Goal: Information Seeking & Learning: Learn about a topic

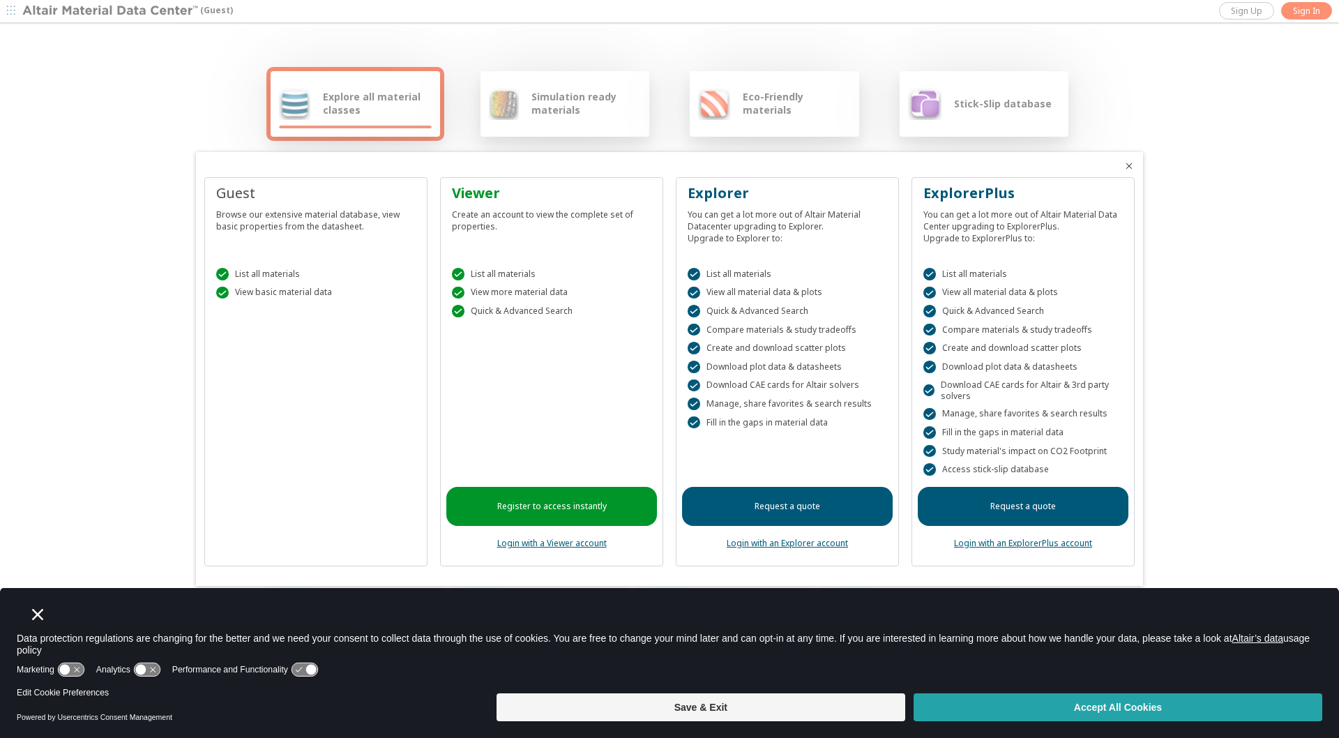
click at [1121, 711] on button "Accept All Cookies" at bounding box center [1118, 707] width 409 height 28
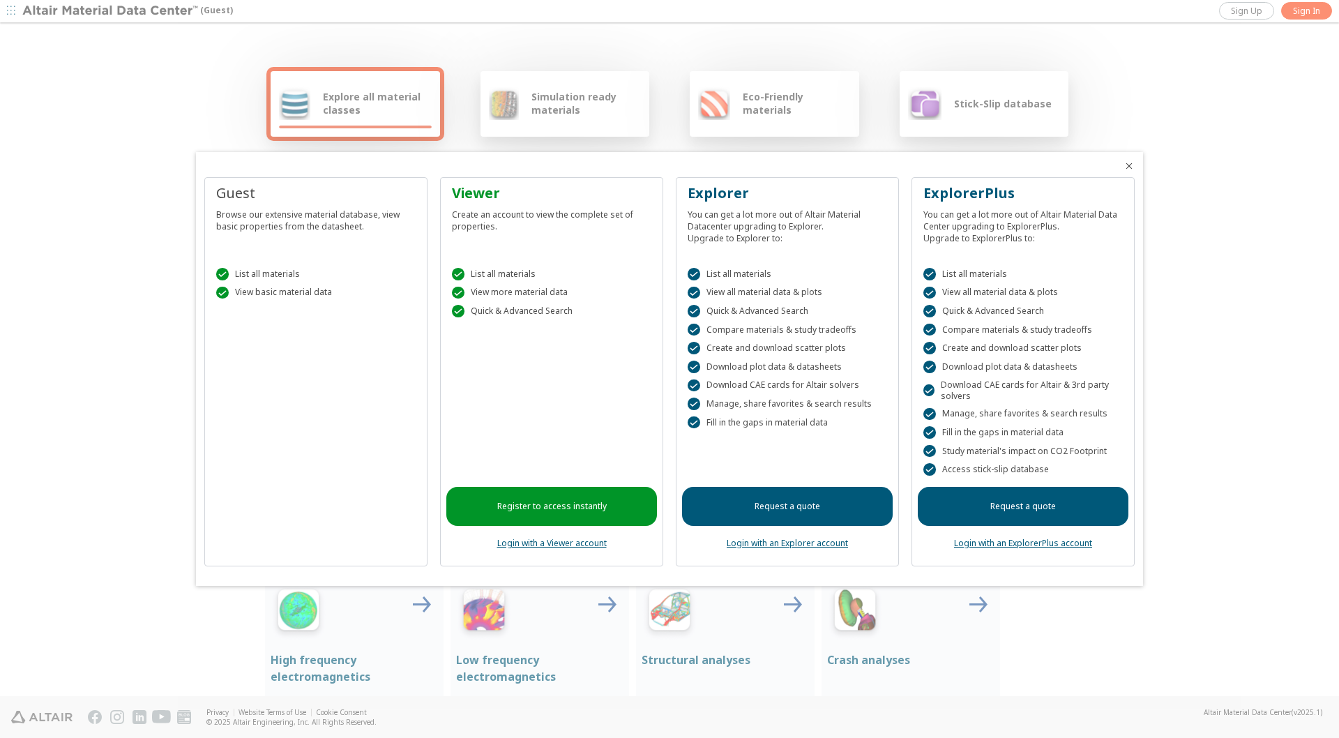
click at [542, 508] on link "Register to access instantly" at bounding box center [551, 506] width 211 height 39
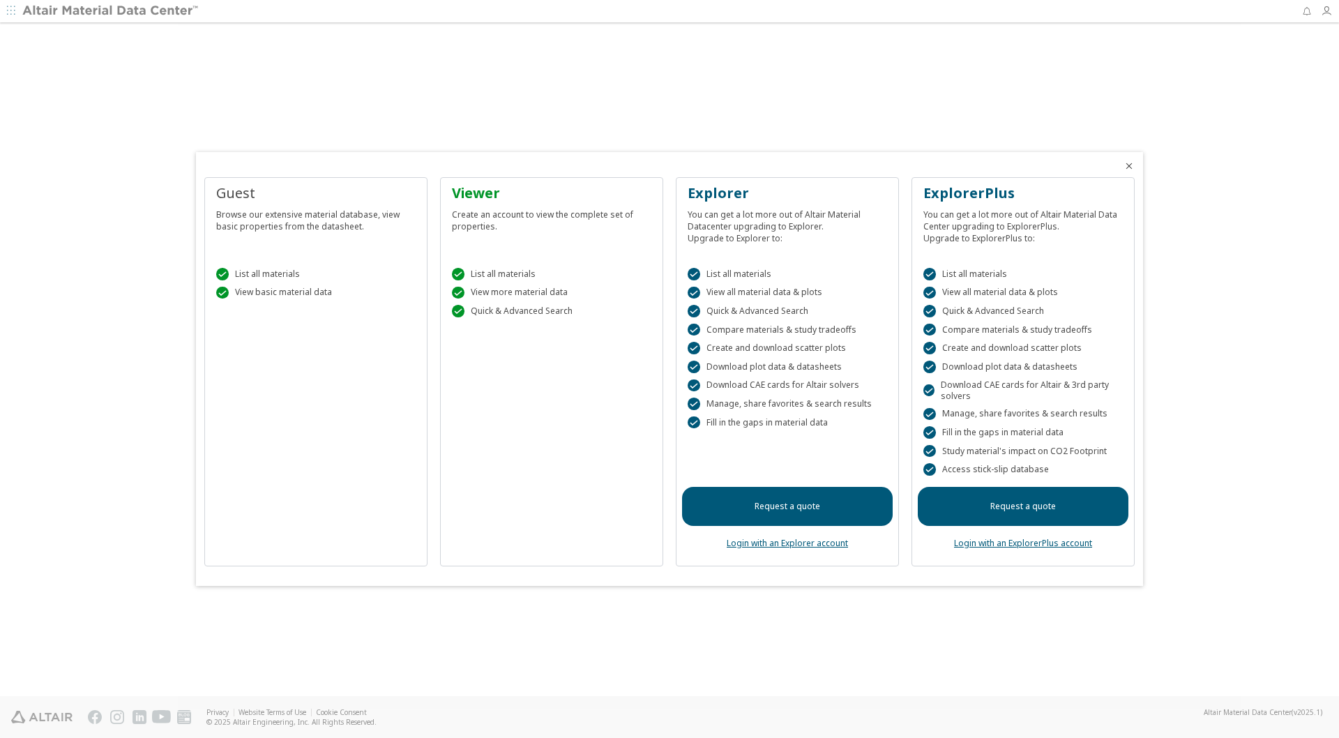
click at [12, 15] on div at bounding box center [669, 369] width 1339 height 738
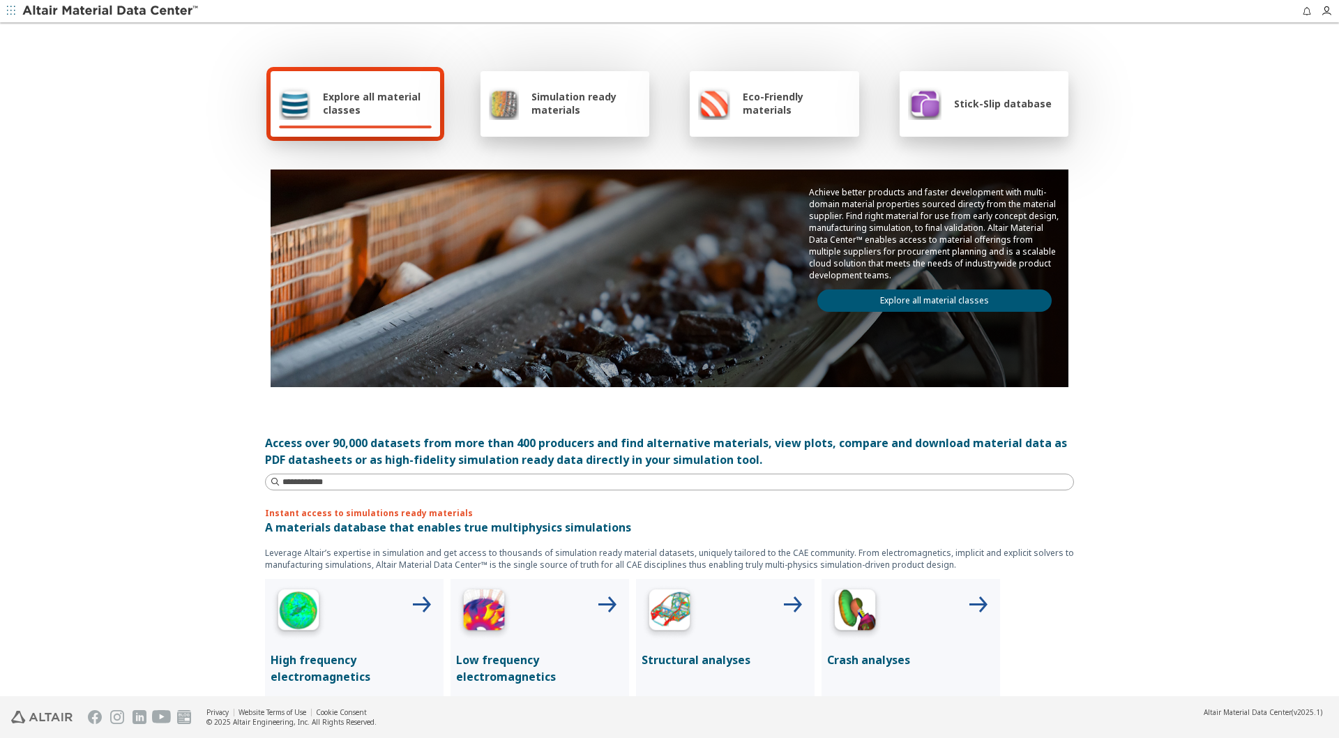
click at [540, 112] on span "Simulation ready materials" at bounding box center [585, 103] width 109 height 27
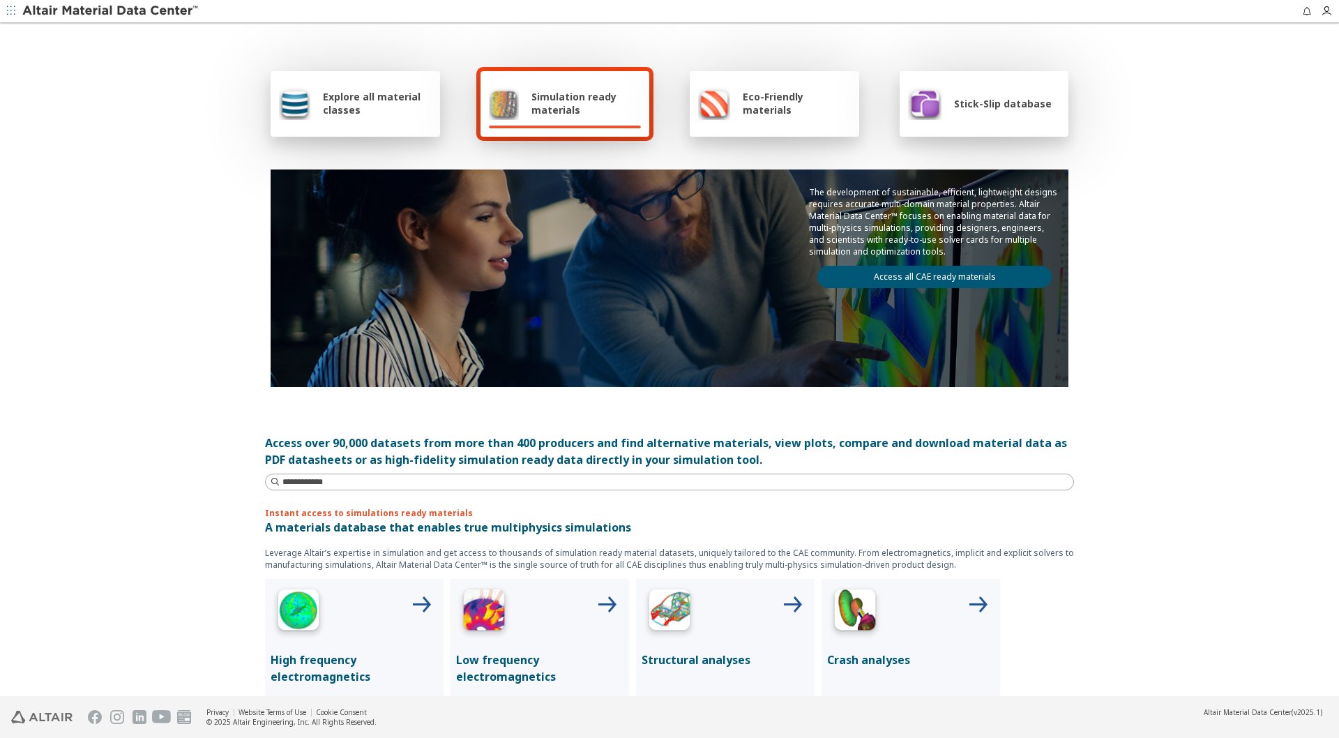
click at [948, 278] on link "Access all CAE ready materials" at bounding box center [934, 277] width 234 height 22
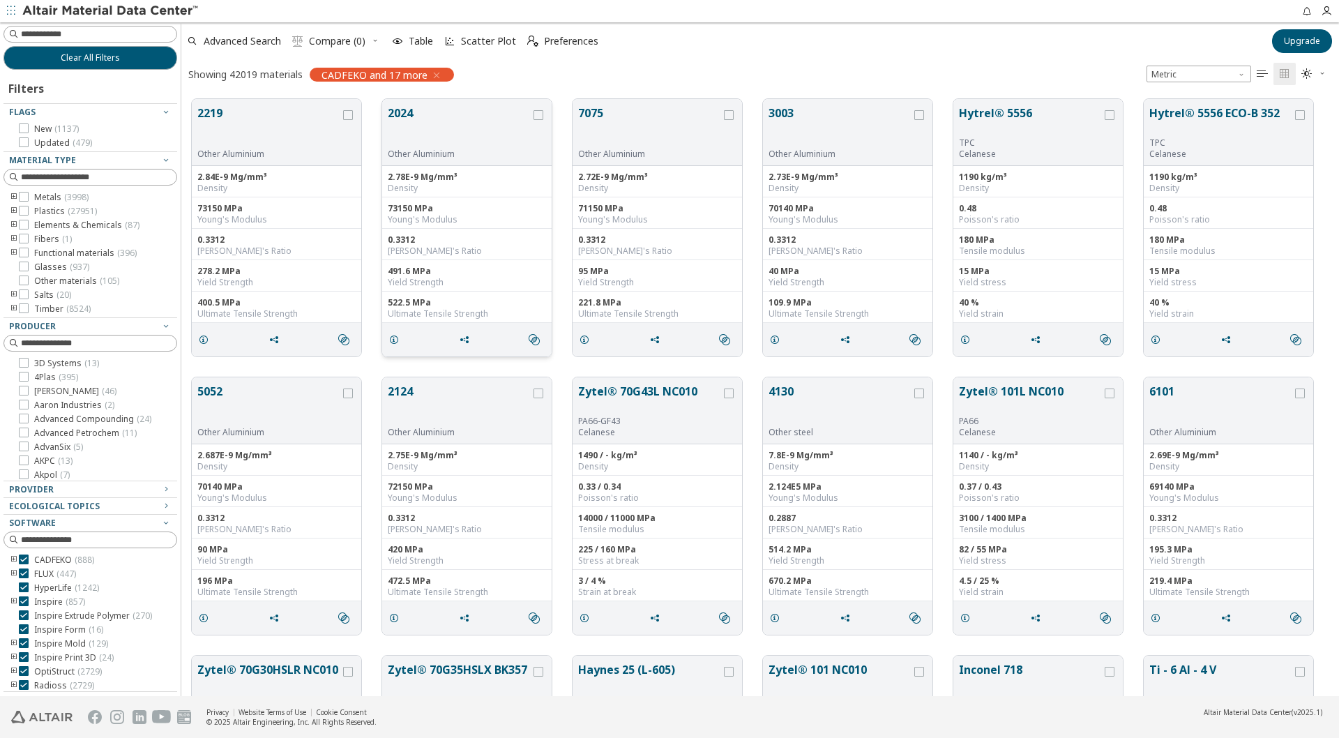
scroll to position [607, 1158]
click at [13, 198] on icon "toogle group" at bounding box center [14, 197] width 10 height 11
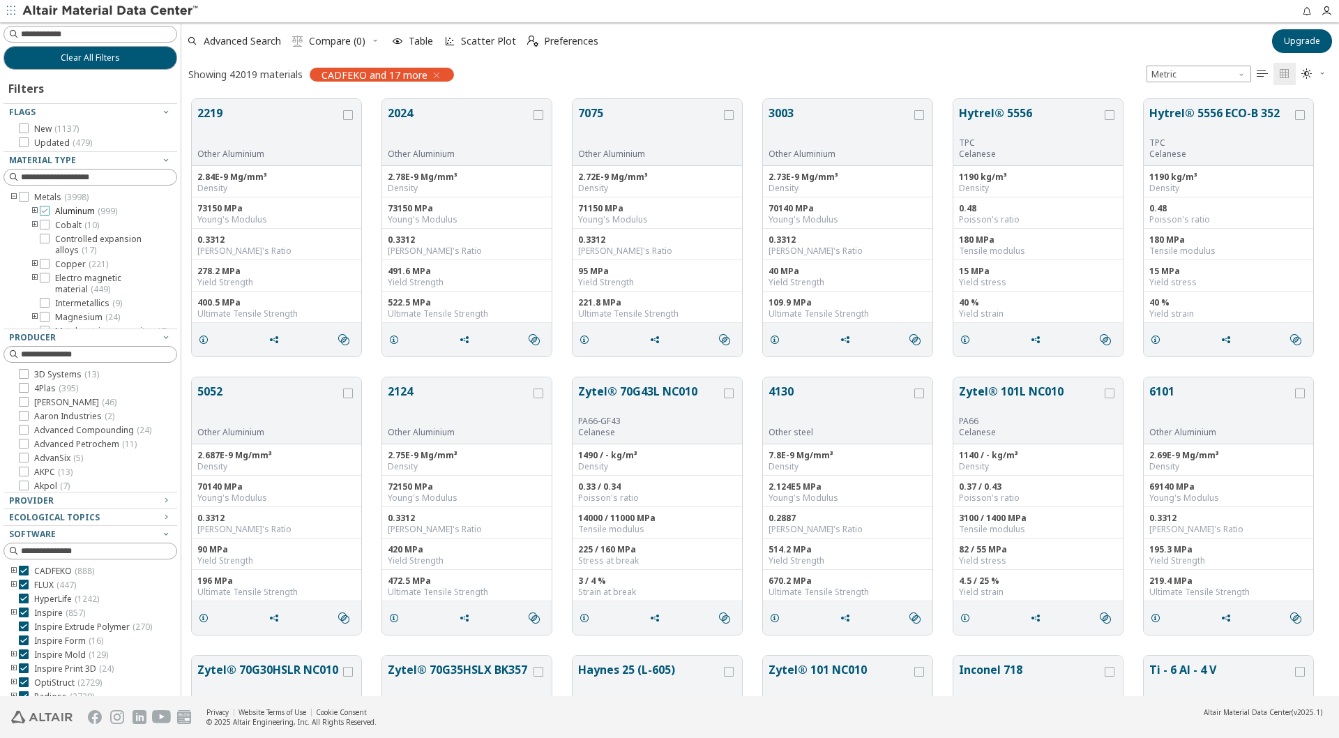
click at [46, 211] on icon at bounding box center [45, 211] width 10 height 10
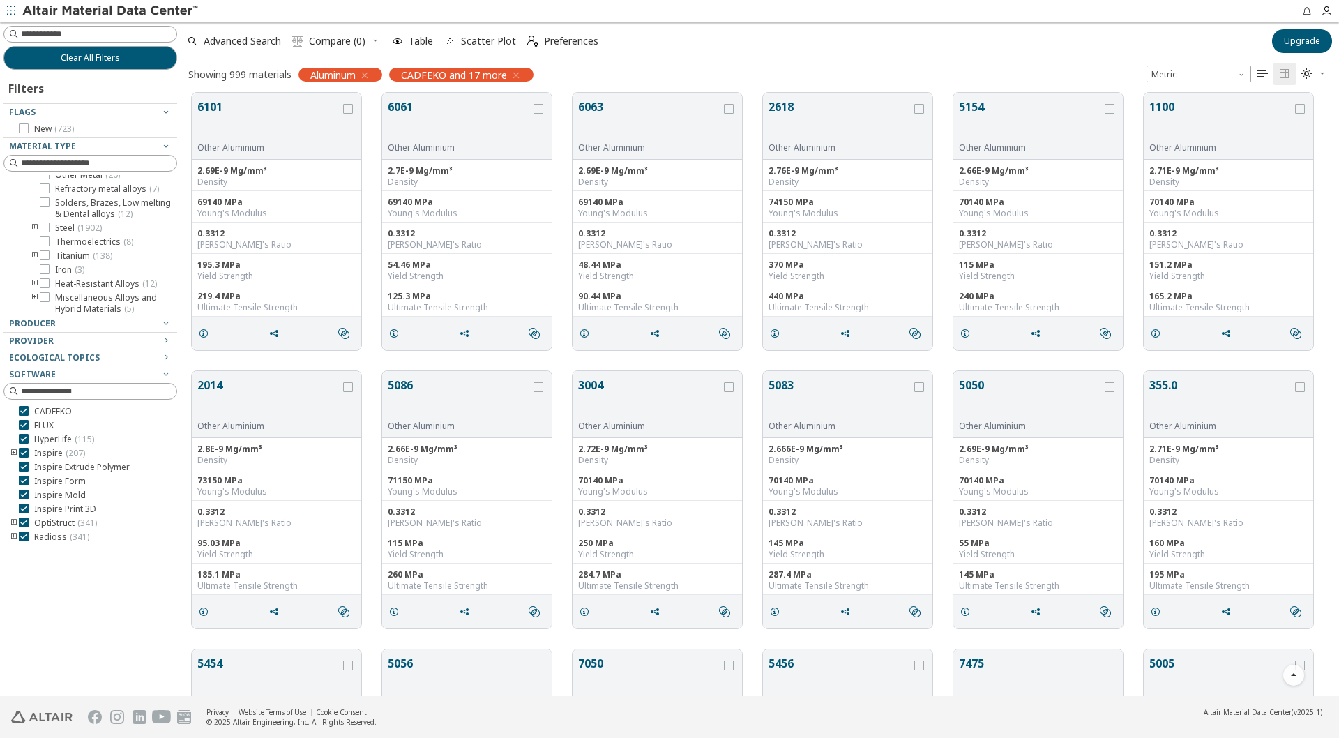
scroll to position [182, 0]
click at [35, 232] on icon "toogle group" at bounding box center [35, 230] width 10 height 11
click at [66, 246] on icon at bounding box center [66, 247] width 10 height 10
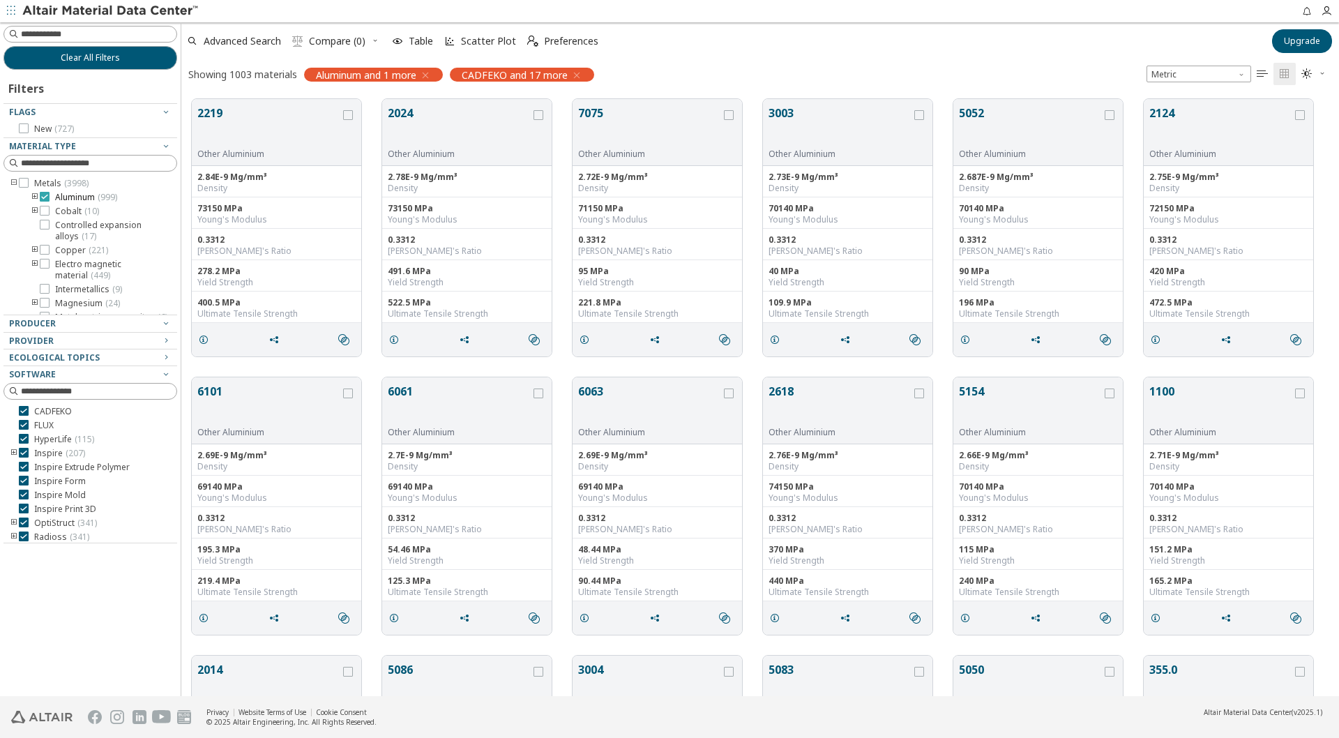
click at [48, 198] on icon at bounding box center [45, 197] width 10 height 10
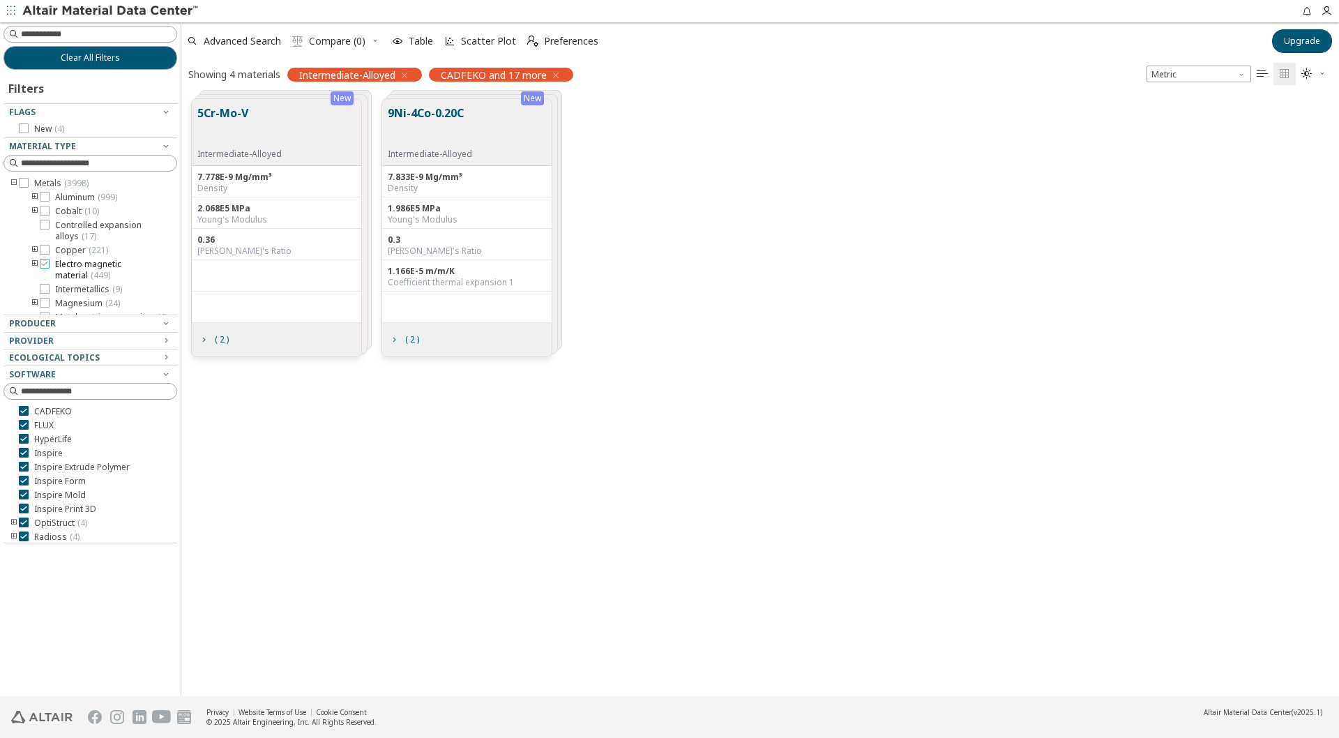
scroll to position [167, 0]
click at [65, 274] on icon at bounding box center [66, 272] width 10 height 10
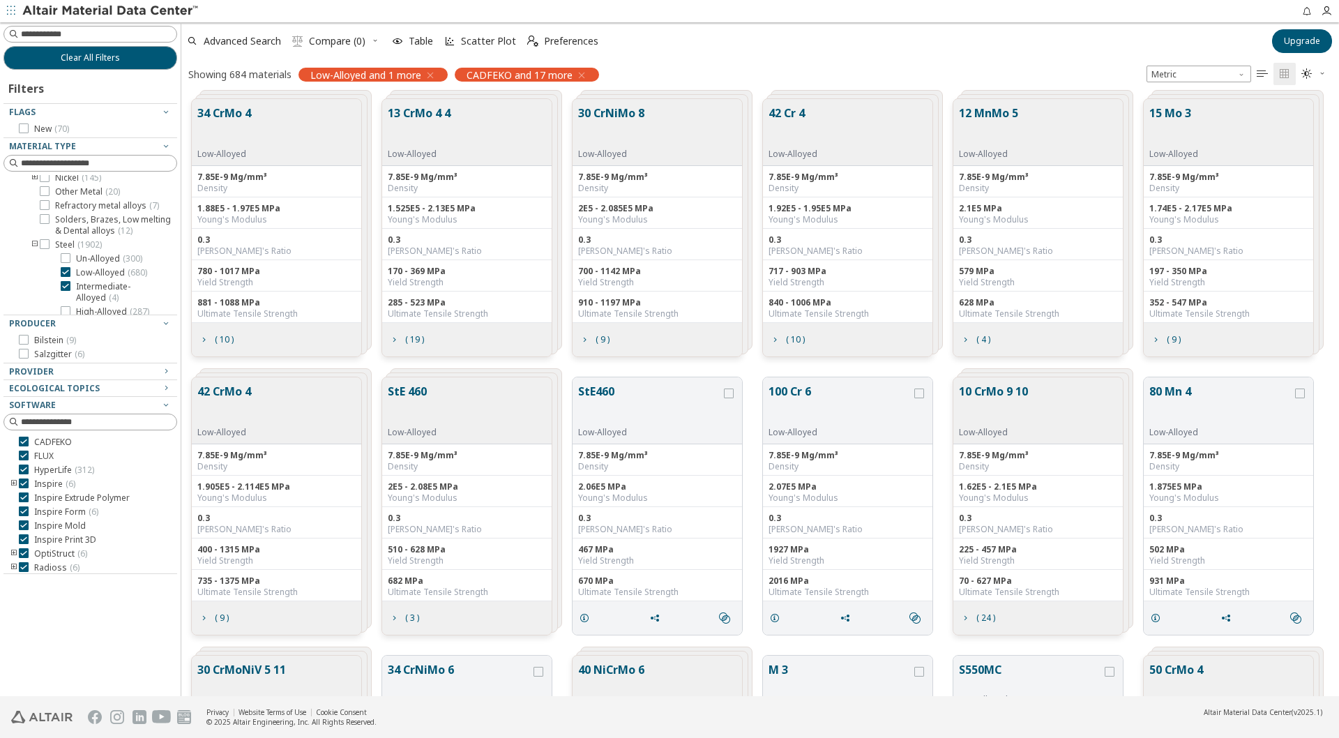
click at [268, 125] on div "34 CrMo 4 Low-Alloyed" at bounding box center [276, 132] width 169 height 67
click at [228, 115] on button "34 CrMo 4" at bounding box center [224, 127] width 54 height 44
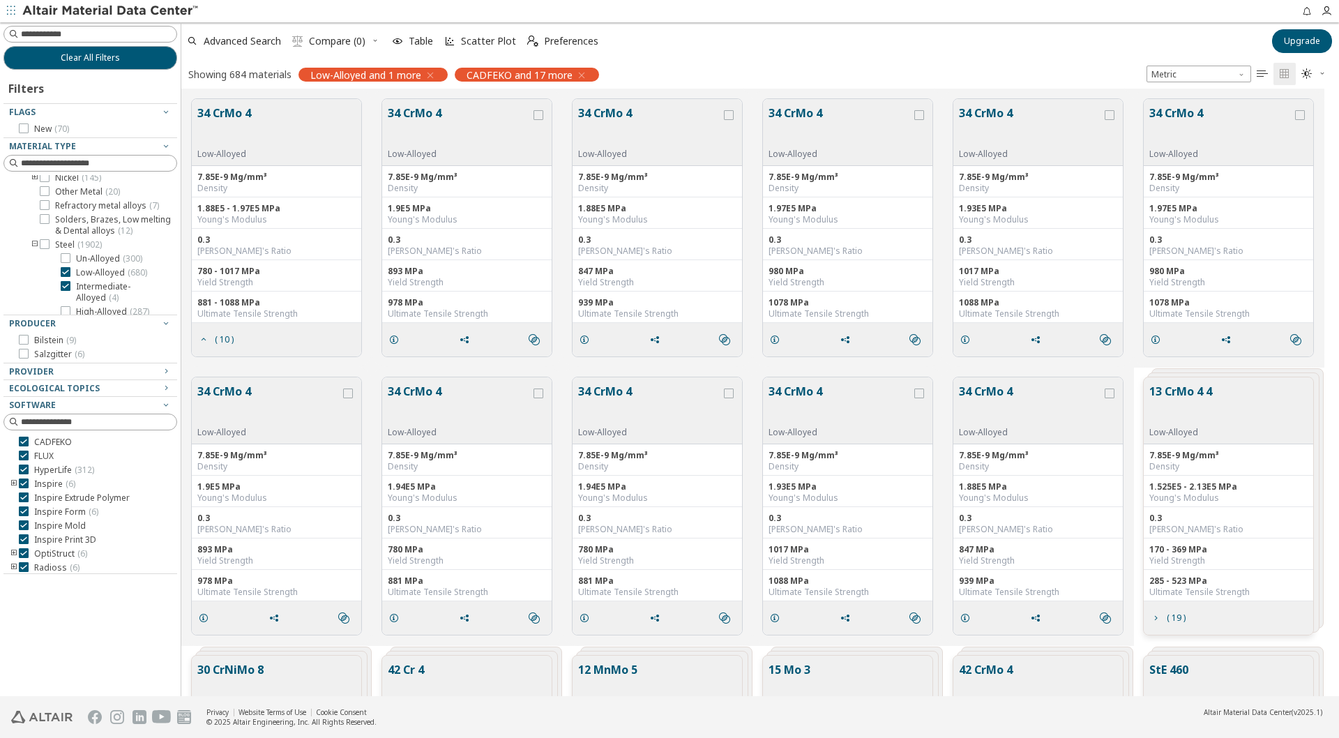
click at [228, 115] on button "34 CrMo 4" at bounding box center [224, 127] width 54 height 44
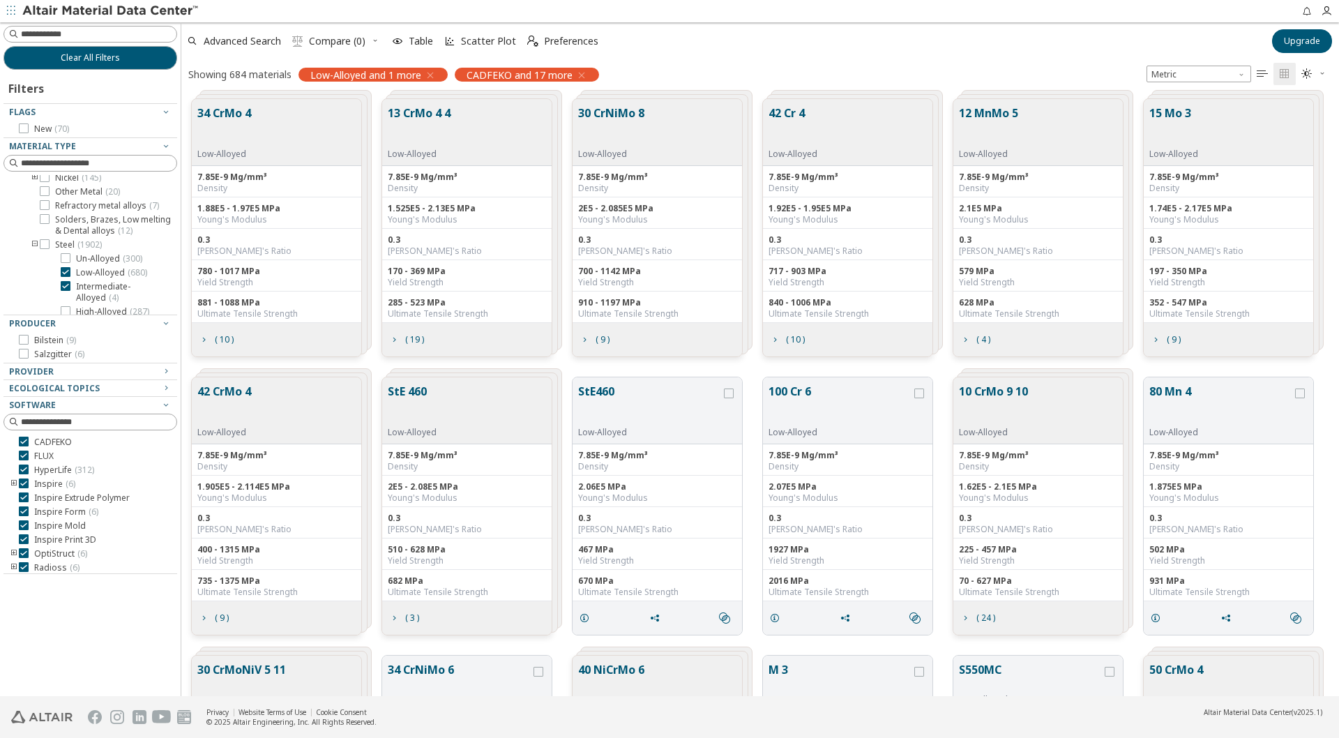
click at [232, 116] on button "34 CrMo 4" at bounding box center [224, 127] width 54 height 44
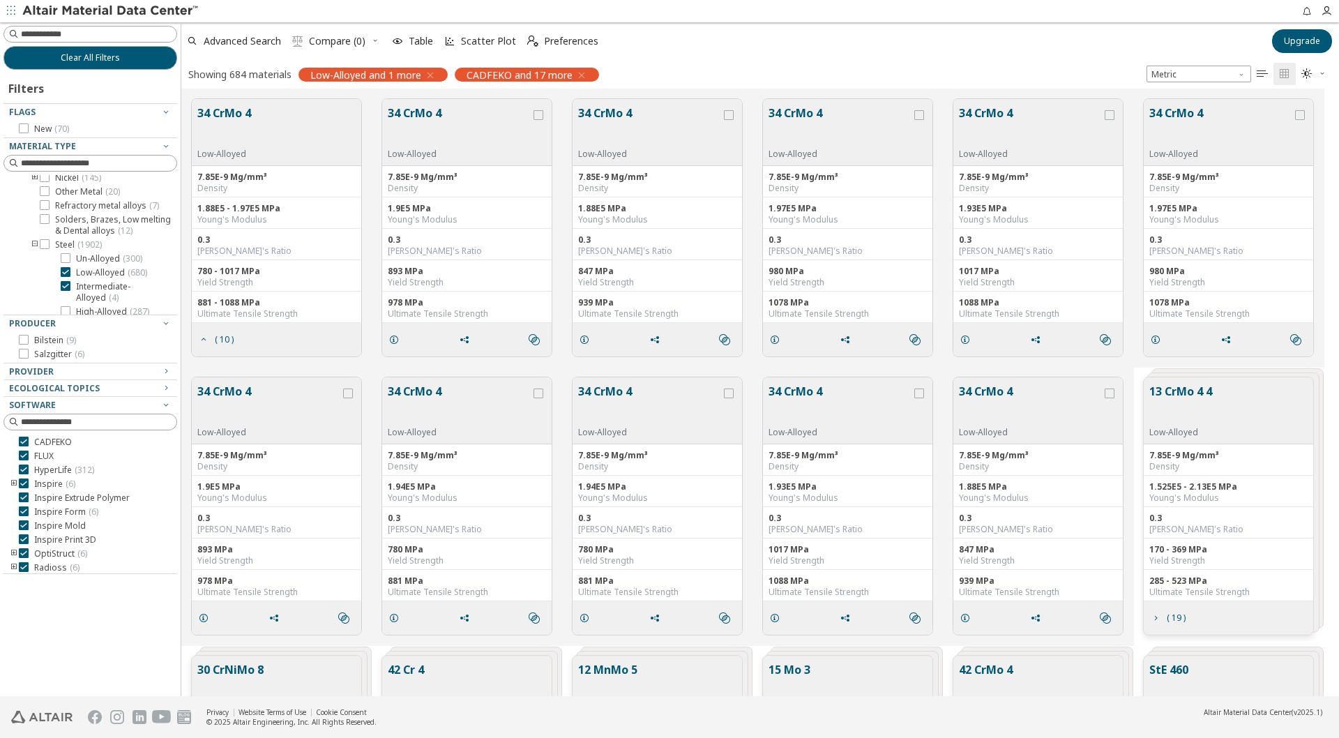
click at [241, 116] on button "34 CrMo 4" at bounding box center [224, 127] width 54 height 44
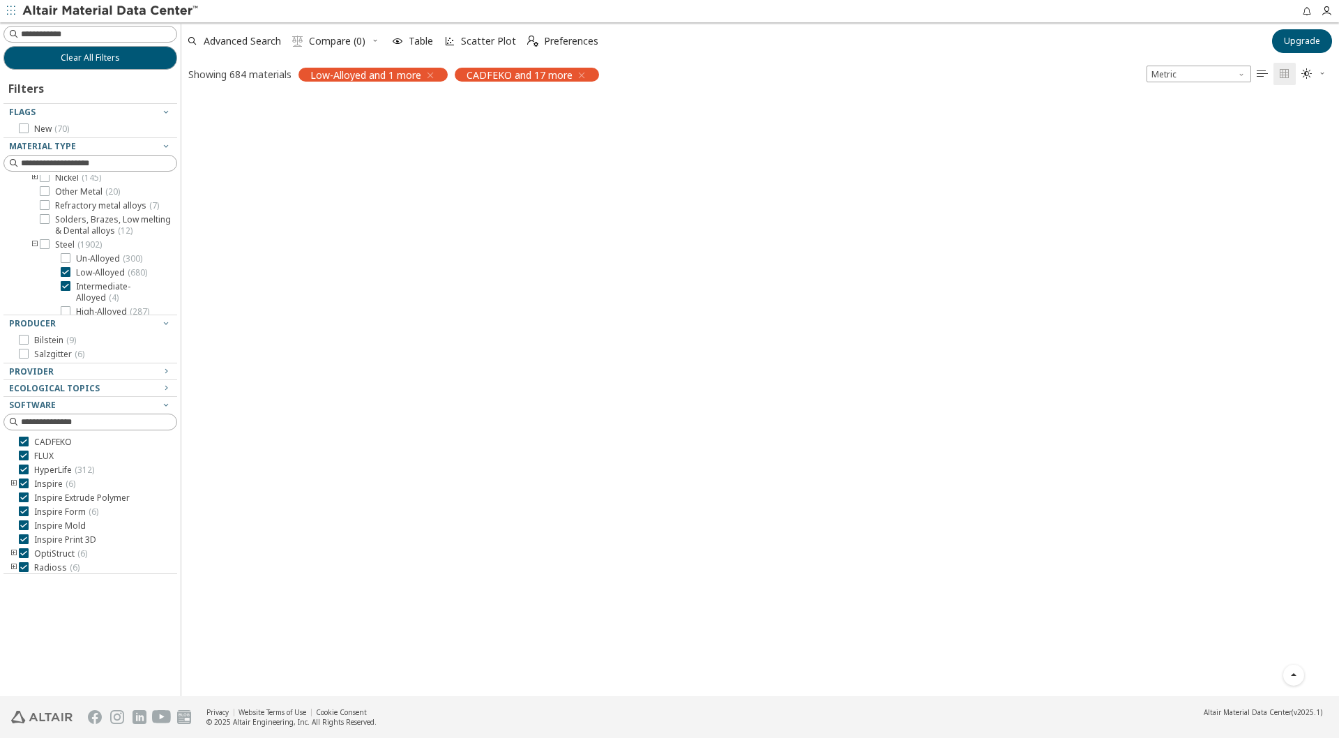
scroll to position [7462, 0]
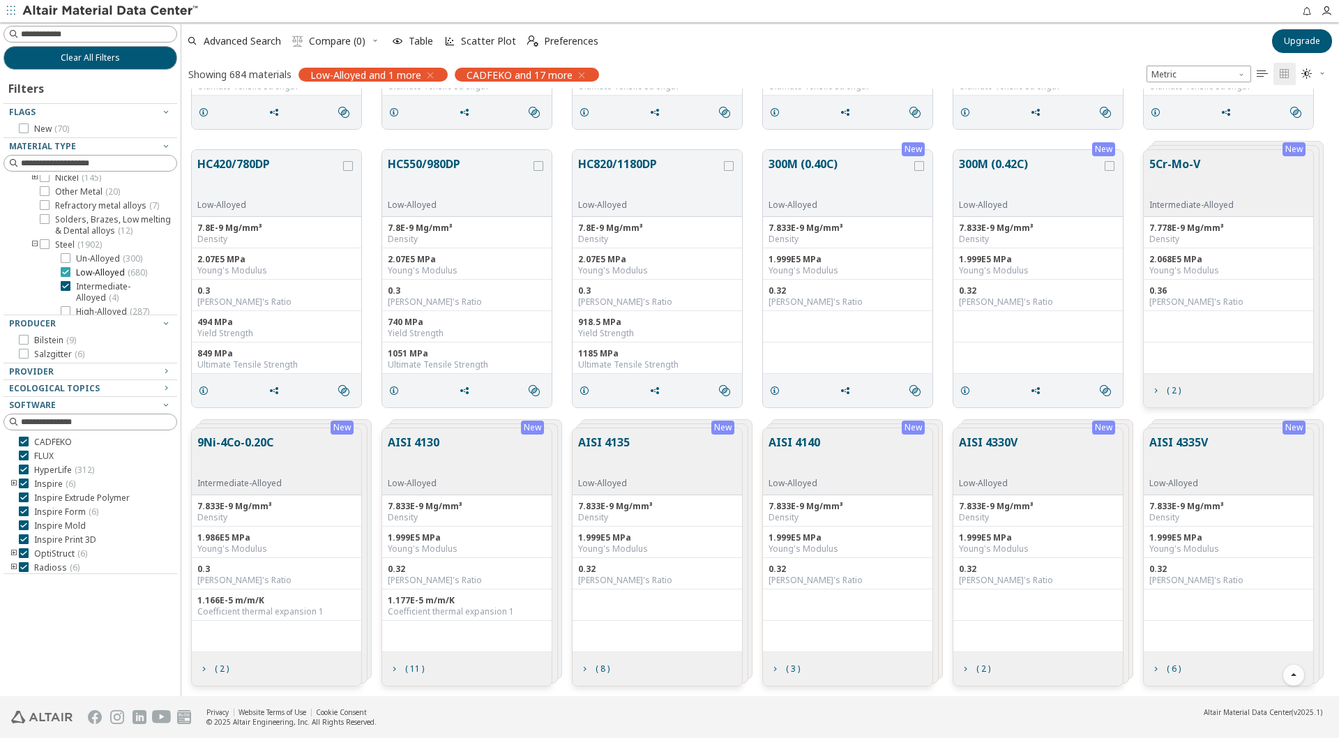
click at [61, 273] on div at bounding box center [66, 272] width 10 height 10
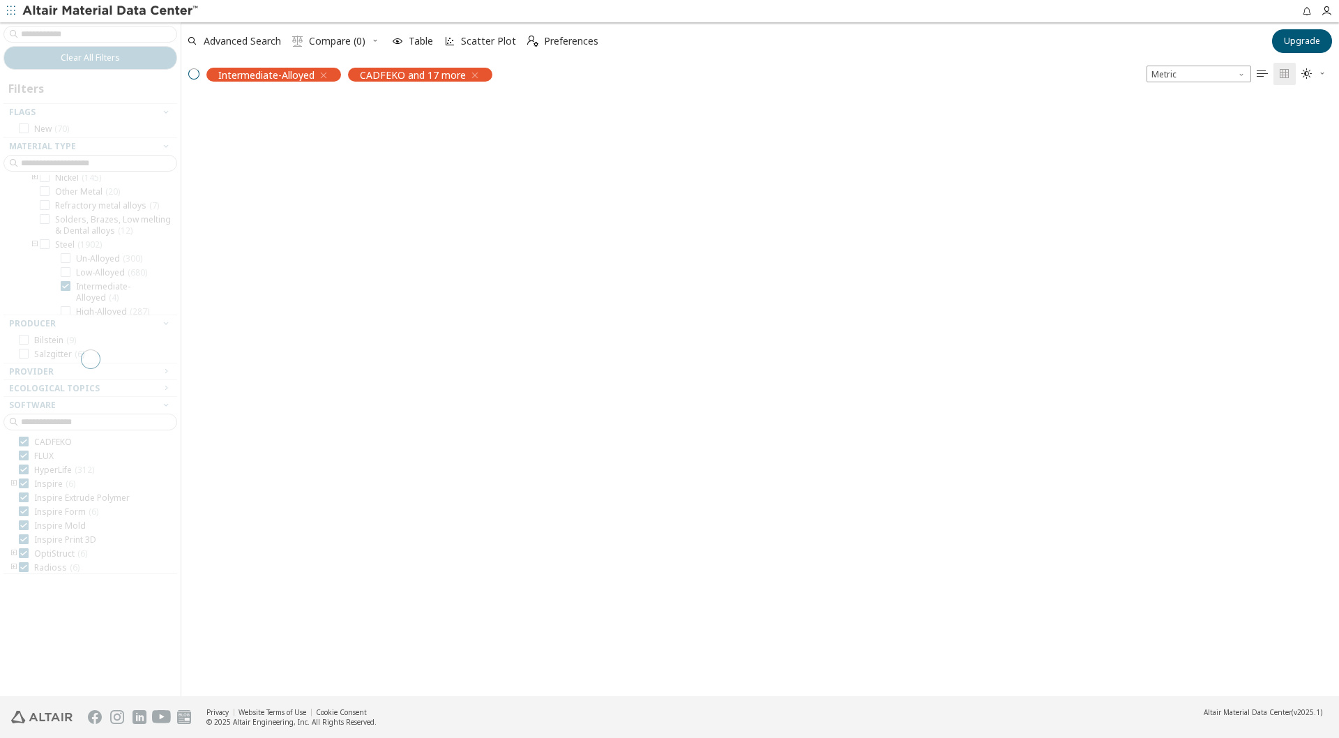
click at [64, 285] on div at bounding box center [90, 359] width 181 height 674
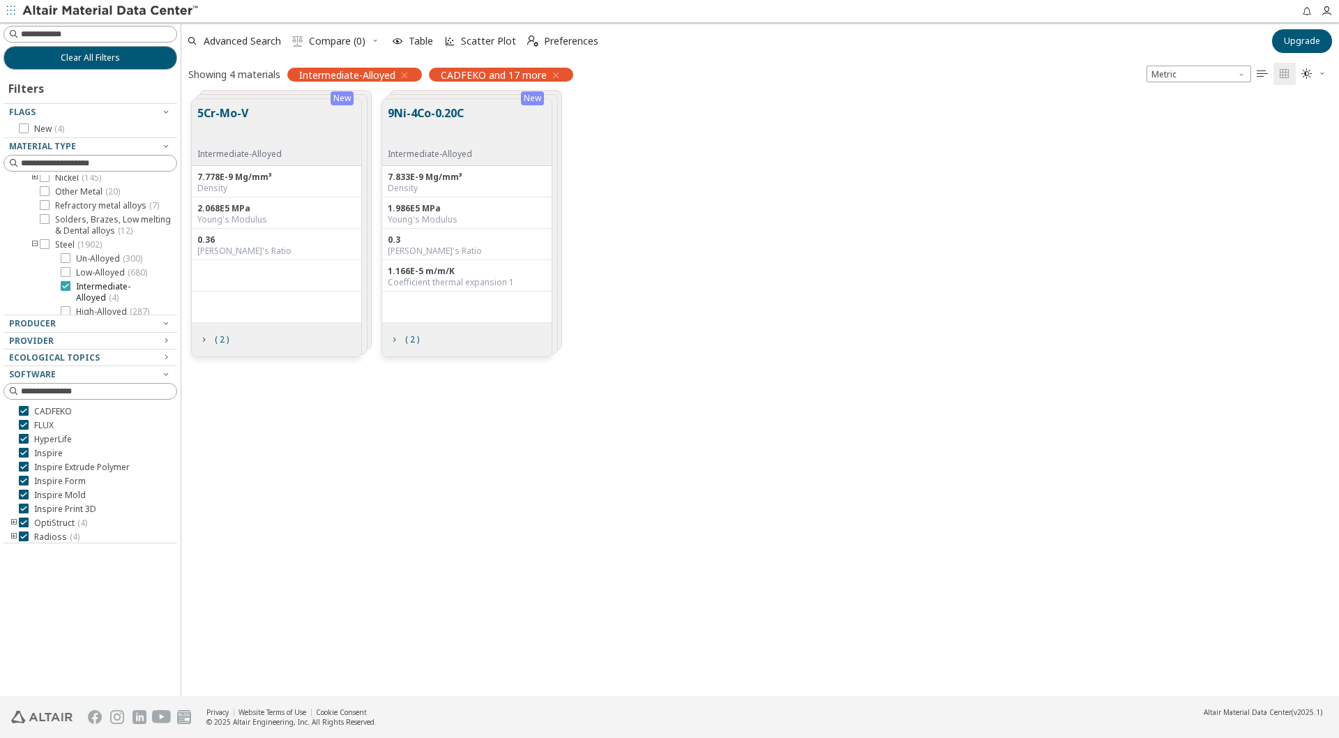
click at [67, 287] on icon at bounding box center [66, 286] width 10 height 10
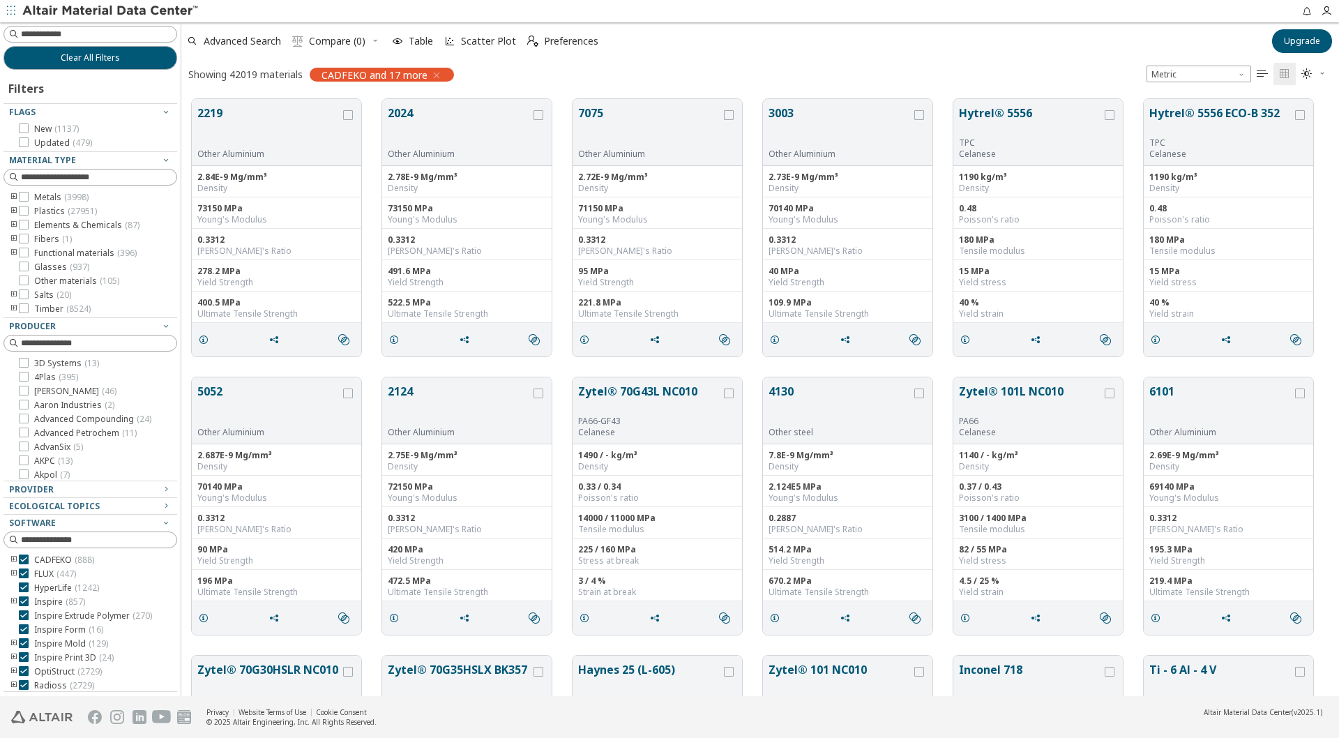
click at [13, 197] on icon "toogle group" at bounding box center [14, 197] width 10 height 11
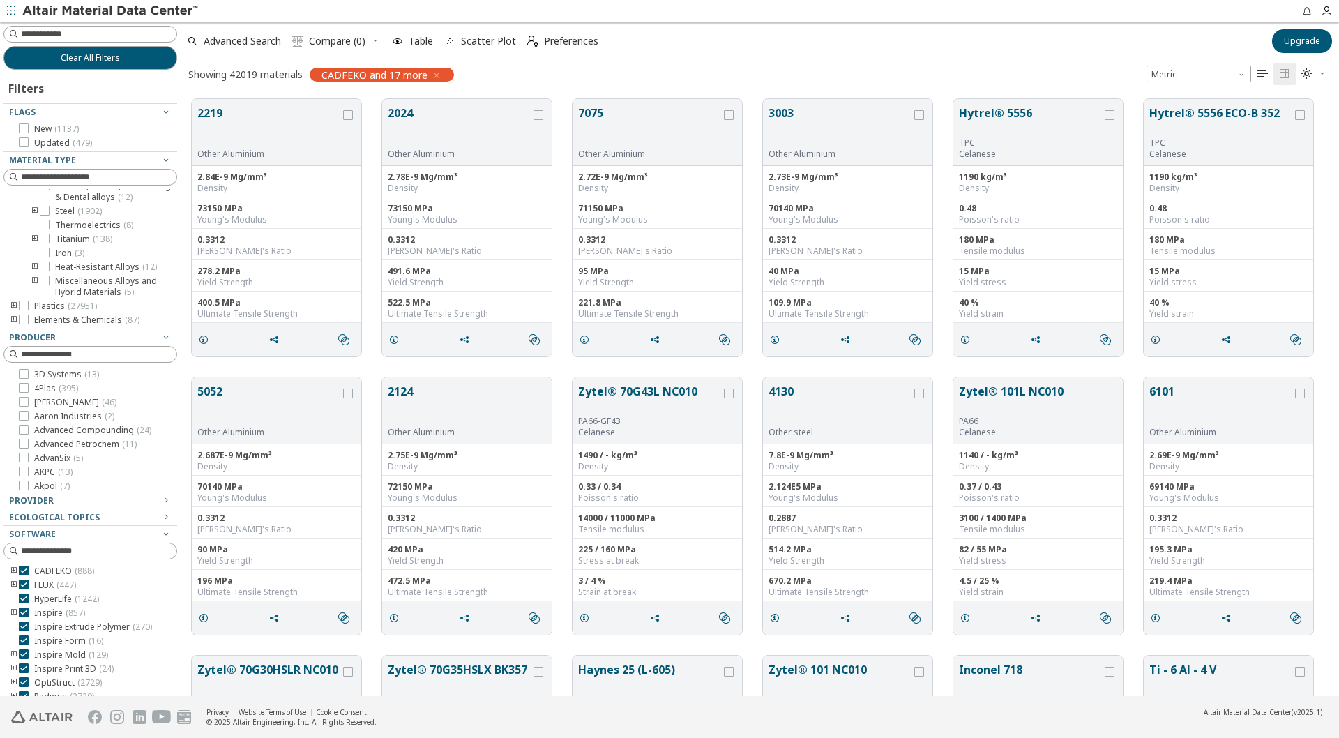
scroll to position [131, 0]
click at [33, 295] on icon "toogle group" at bounding box center [35, 294] width 10 height 11
click at [66, 273] on icon at bounding box center [66, 278] width 10 height 10
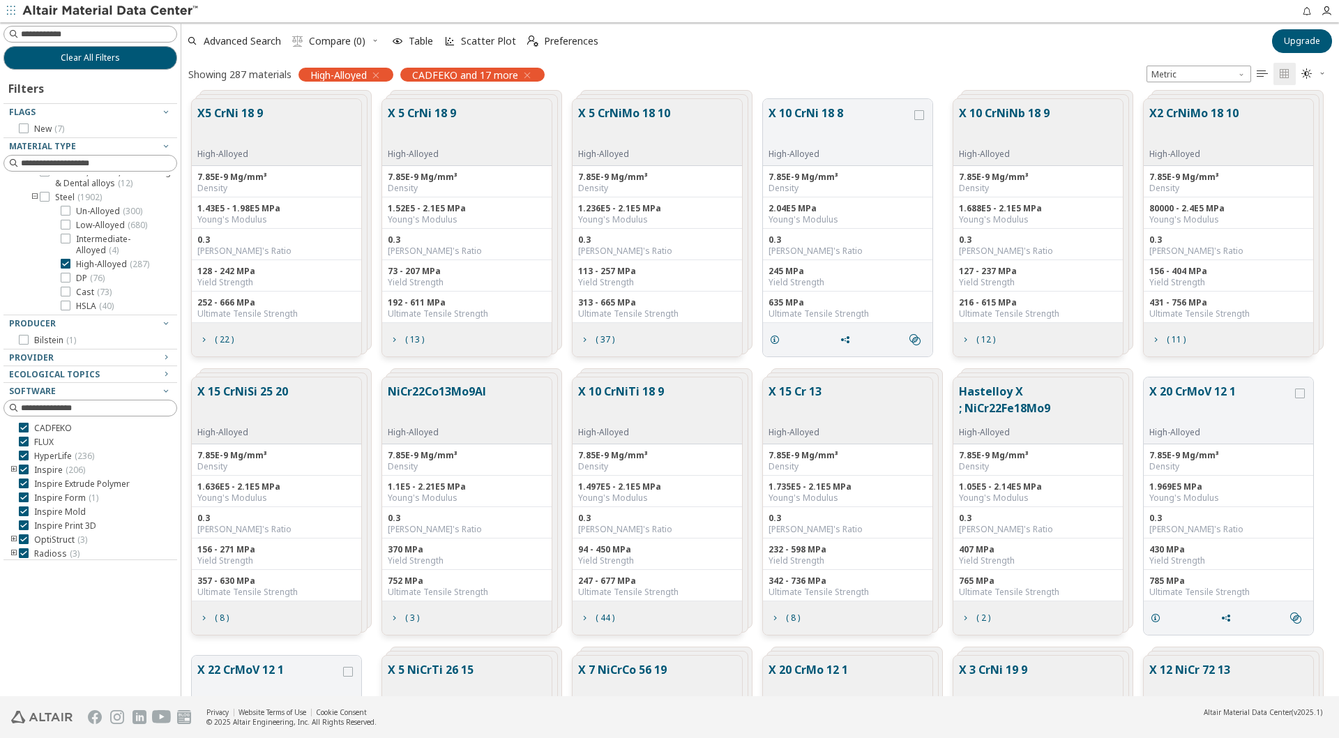
click at [1008, 116] on button "X 10 CrNiNb 18 9" at bounding box center [1004, 127] width 91 height 44
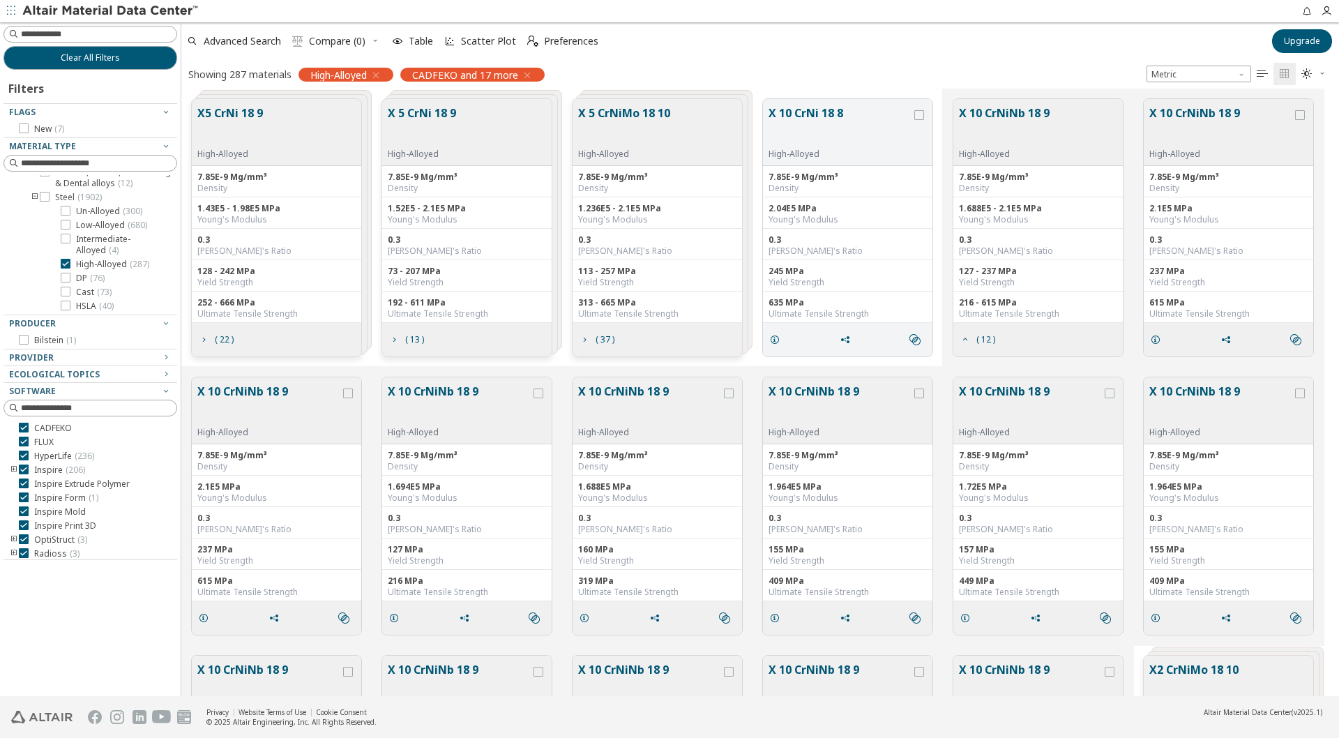
click at [1008, 116] on button "X 10 CrNiNb 18 9" at bounding box center [1004, 127] width 91 height 44
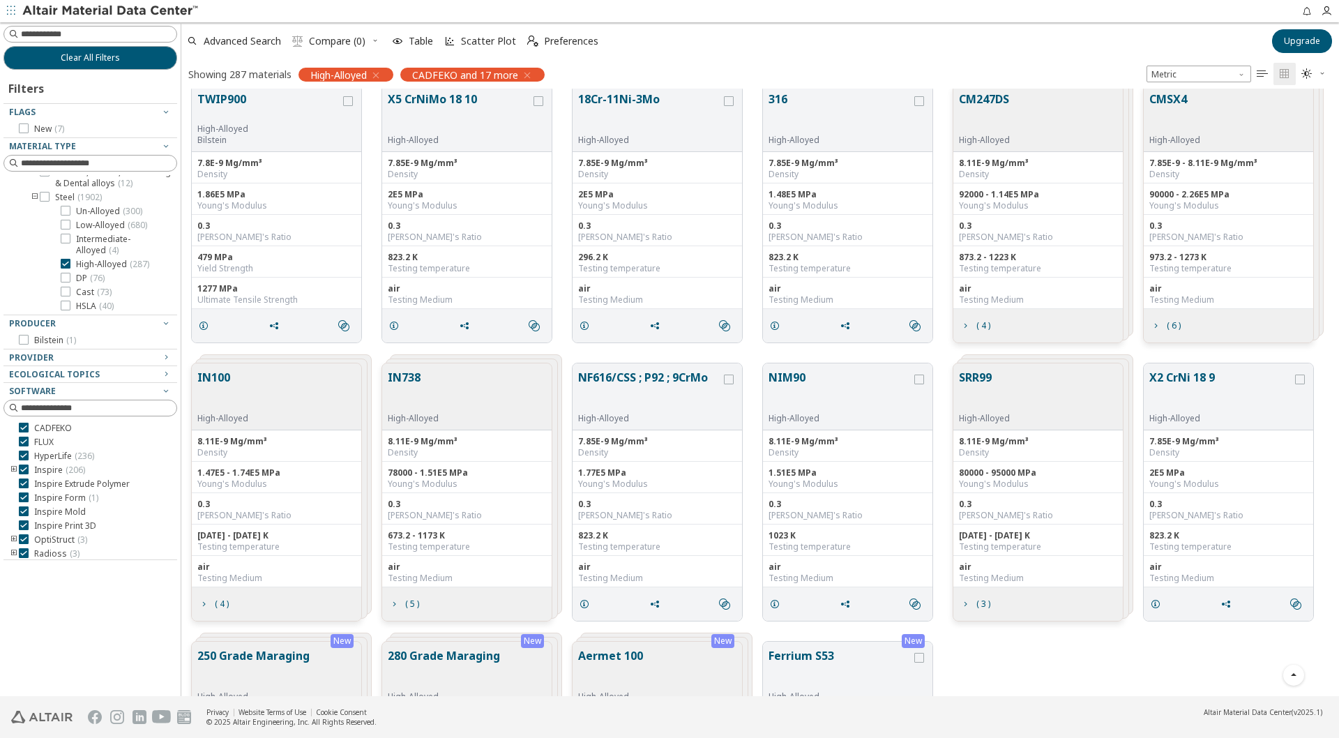
scroll to position [2163, 0]
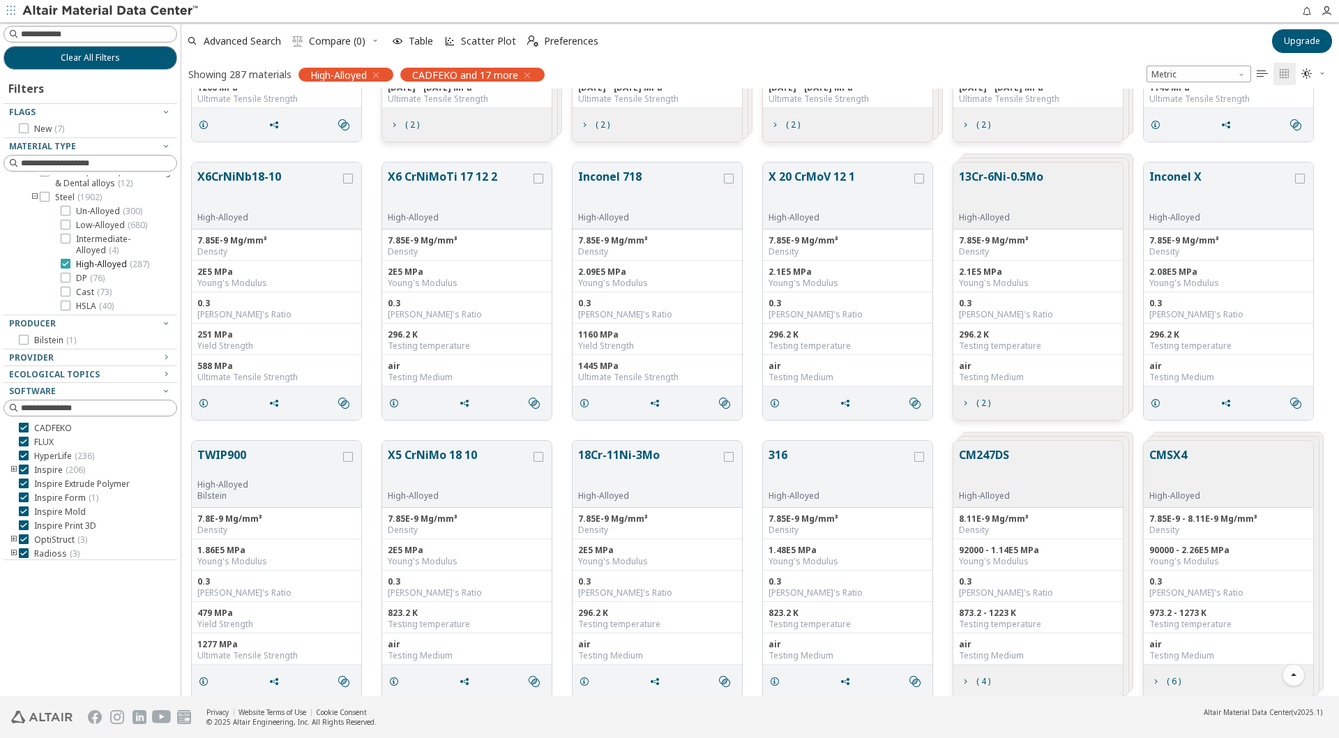
click at [66, 259] on icon at bounding box center [66, 264] width 10 height 10
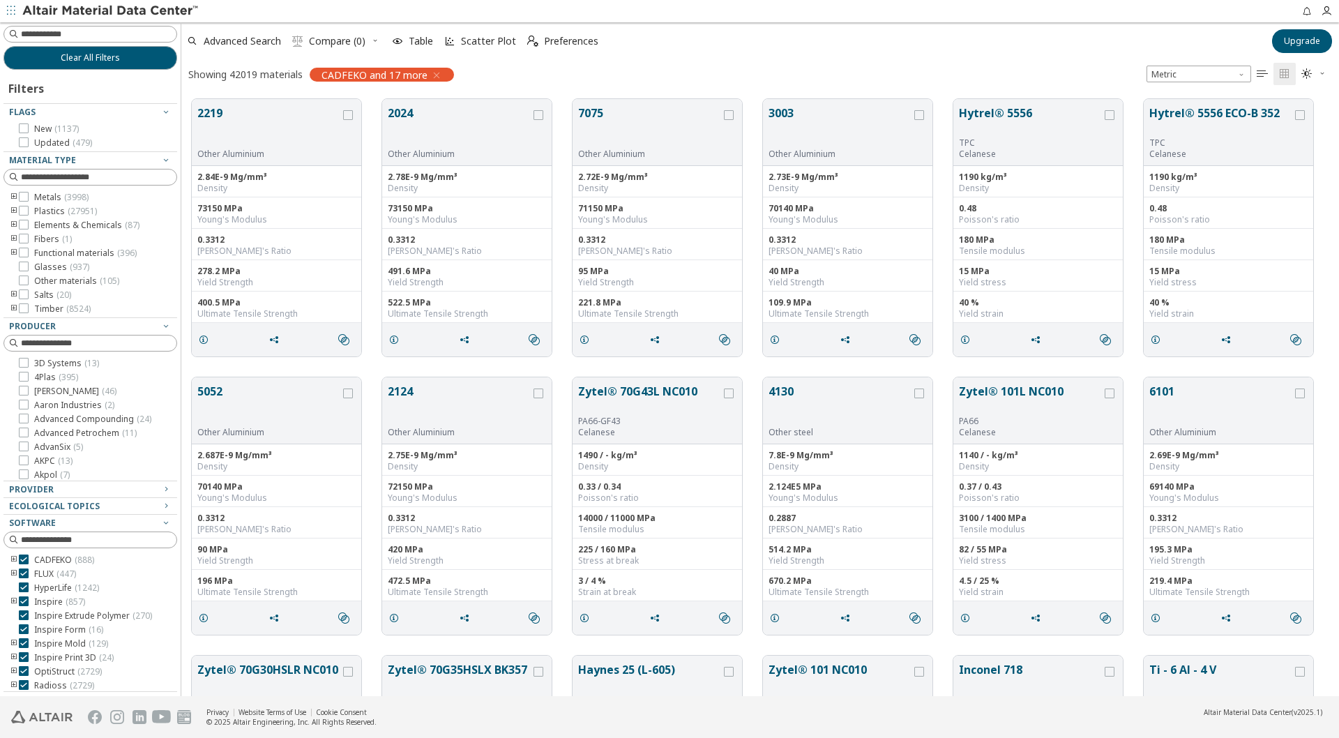
click at [13, 197] on icon "toogle group" at bounding box center [14, 197] width 10 height 11
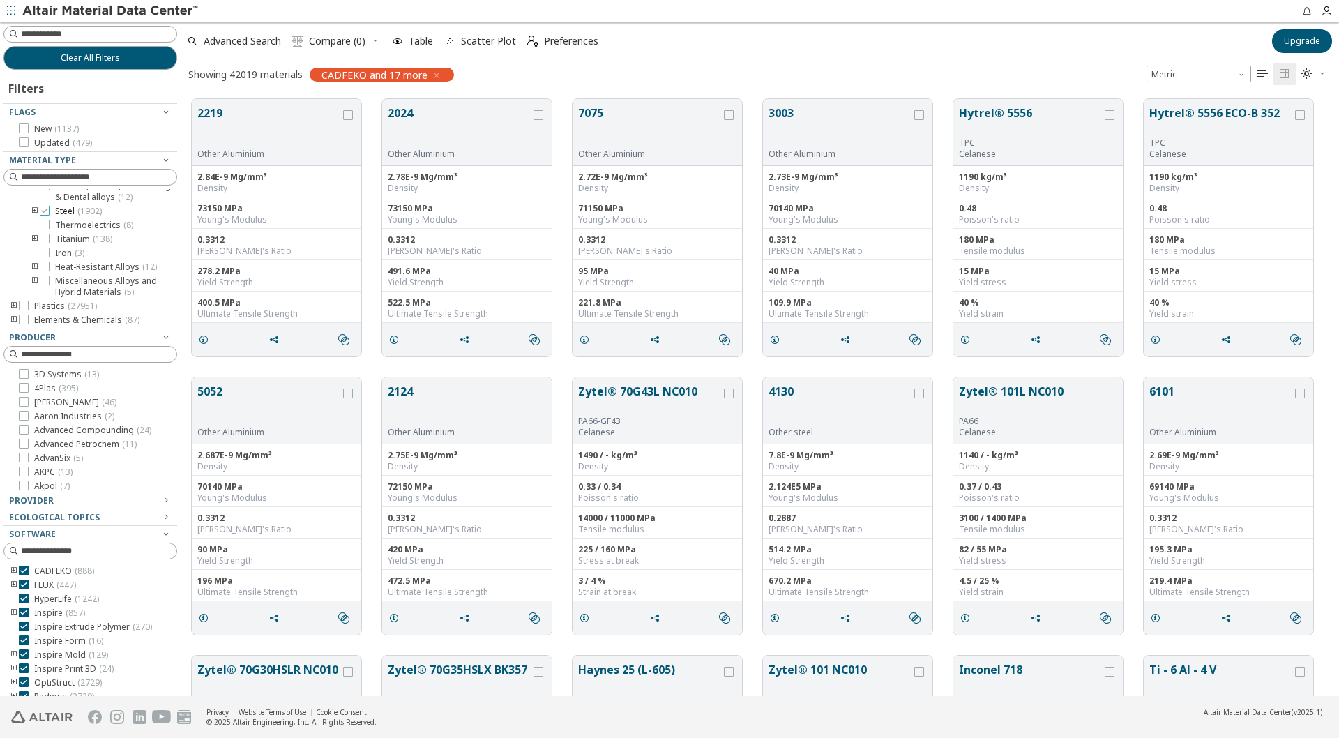
click at [44, 211] on icon at bounding box center [45, 211] width 10 height 10
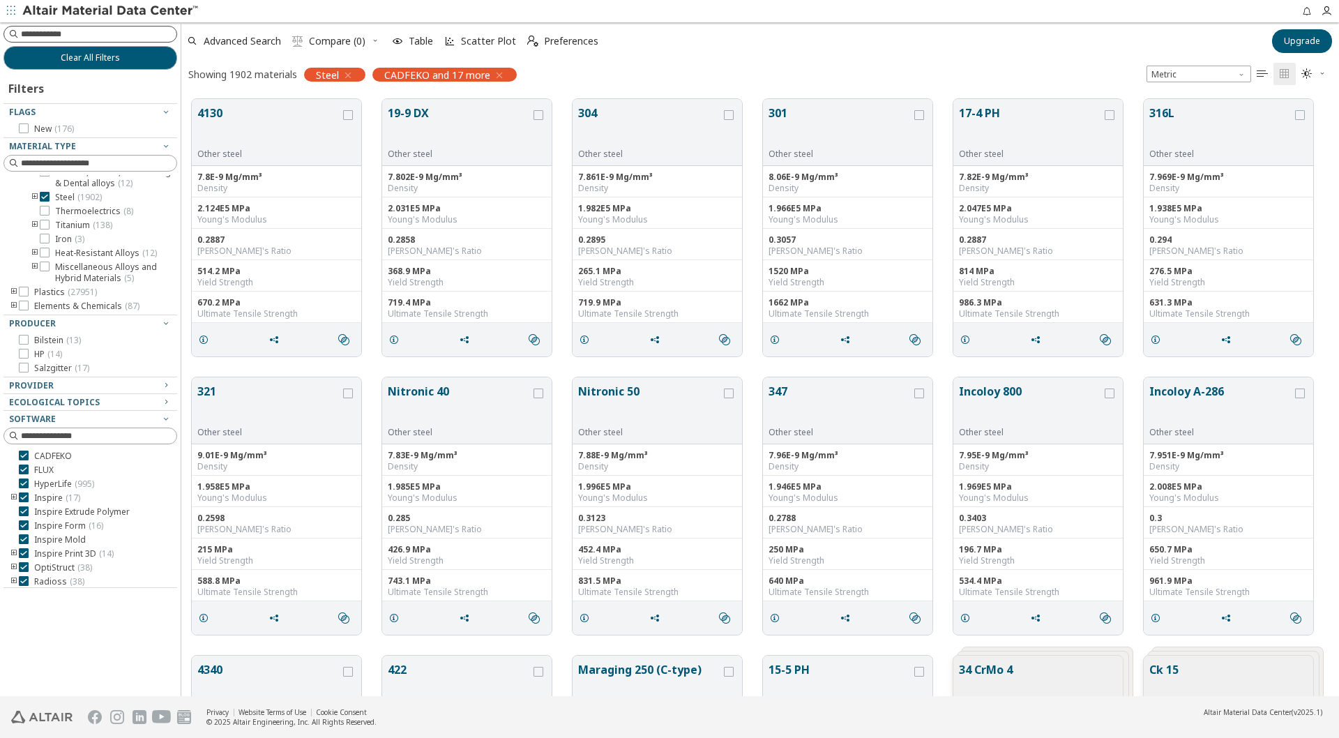
click at [70, 36] on input at bounding box center [99, 34] width 156 height 14
type input "*******"
